Goal: Task Accomplishment & Management: Manage account settings

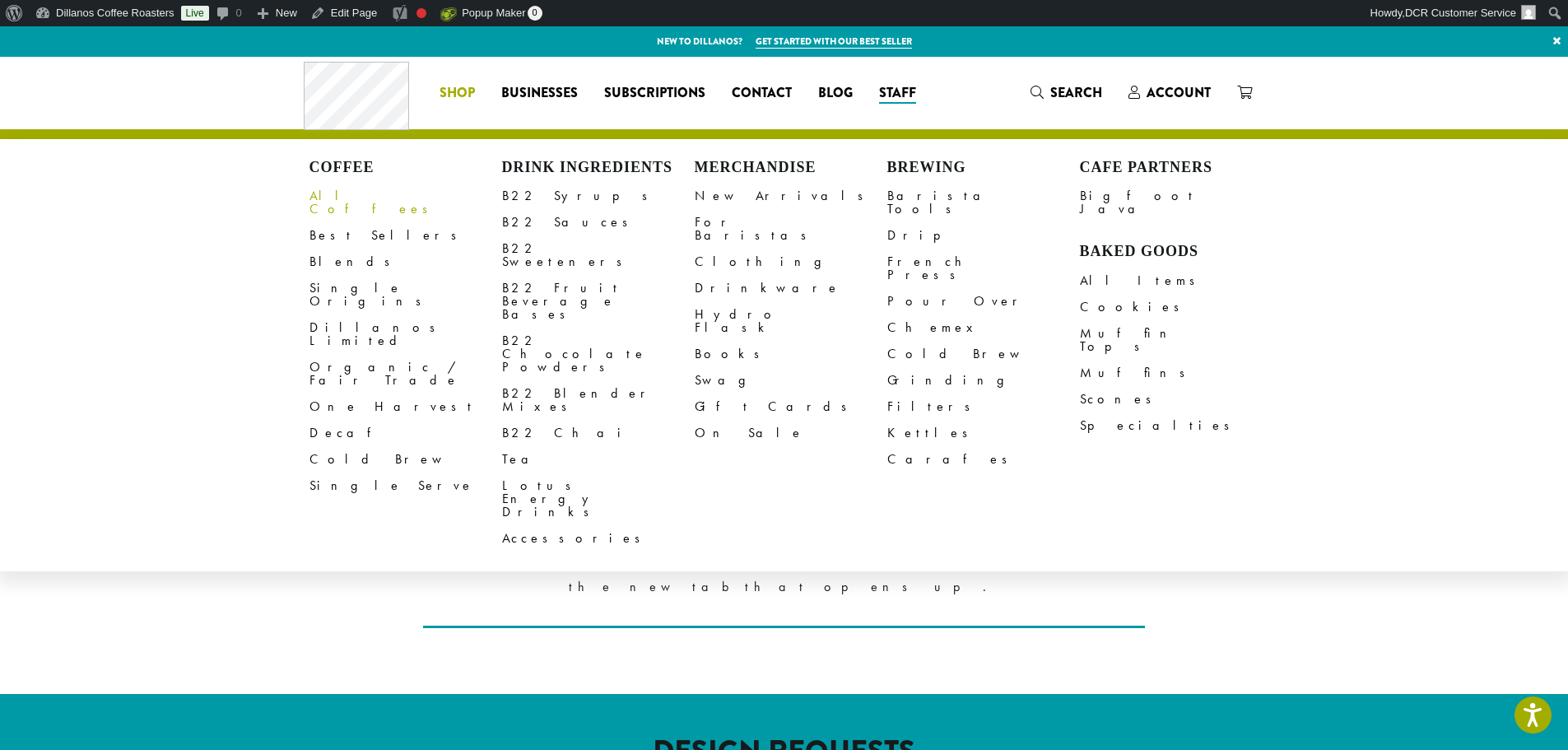
click at [352, 191] on link "All Coffees" at bounding box center [406, 203] width 192 height 40
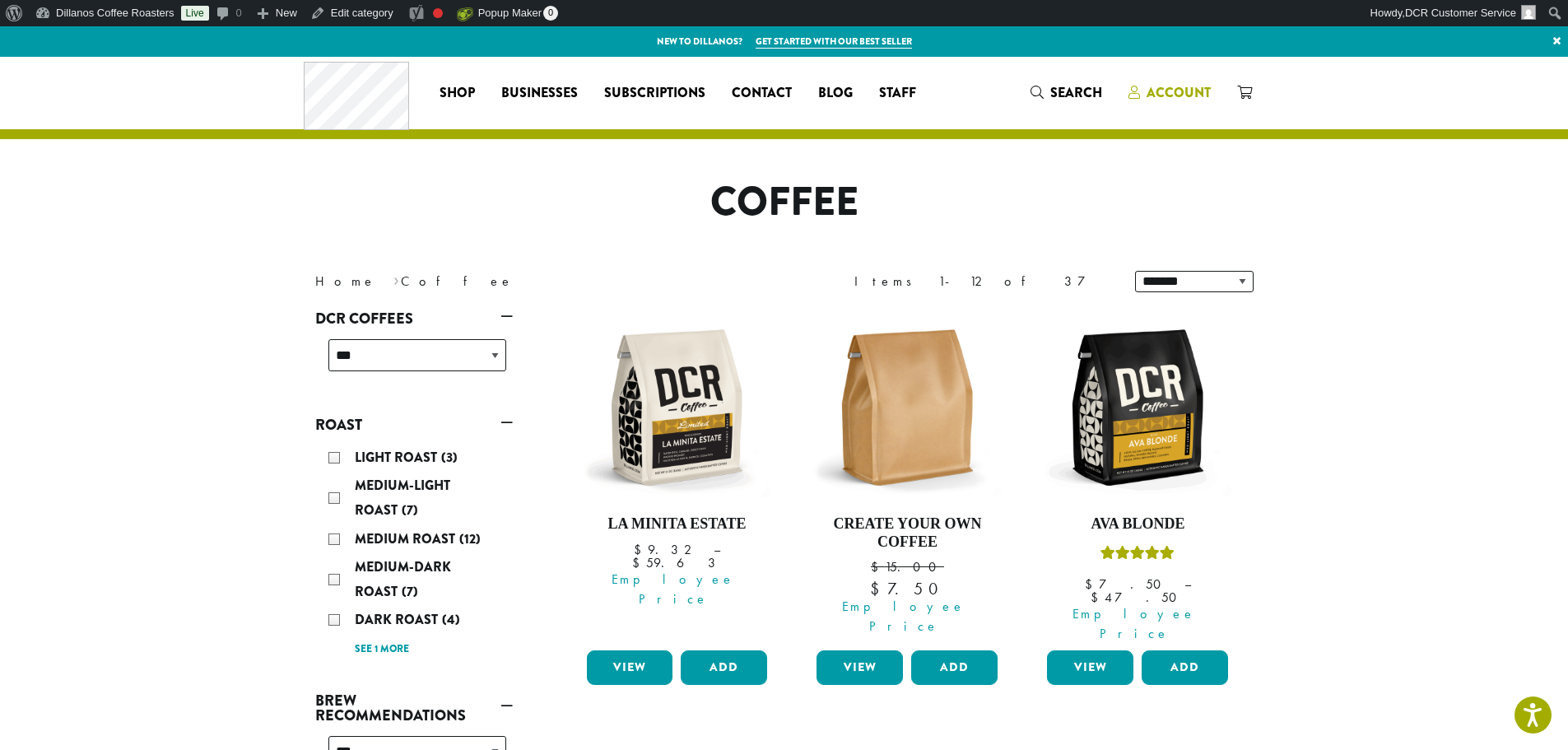
click at [1172, 85] on span "Account" at bounding box center [1178, 92] width 64 height 19
